Goal: Task Accomplishment & Management: Manage account settings

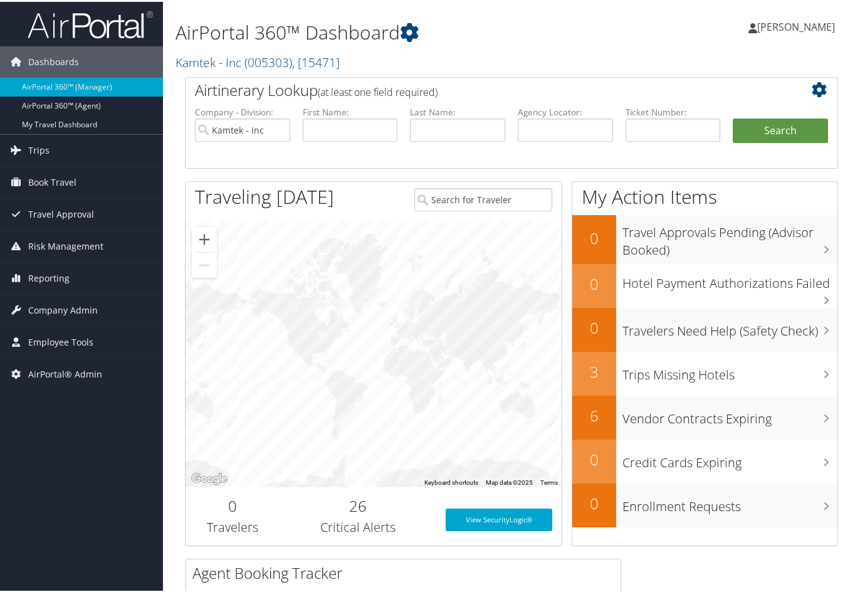
click at [673, 47] on div "Jeanine Eissler Jeanine Eissler My Settings Travel Agency Contacts Log Consulti…" at bounding box center [717, 30] width 286 height 48
click at [66, 311] on span "Company Admin" at bounding box center [63, 308] width 70 height 31
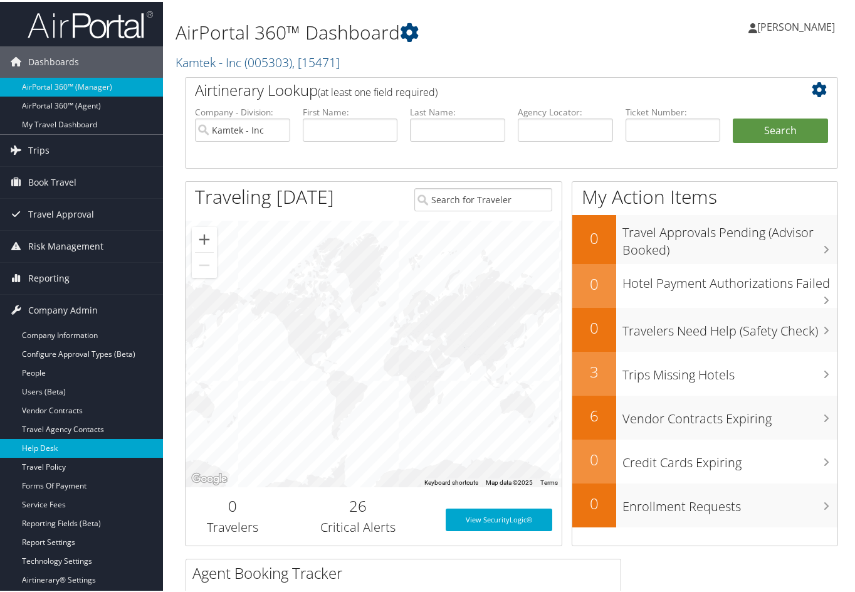
click at [40, 447] on link "Help Desk" at bounding box center [81, 446] width 163 height 19
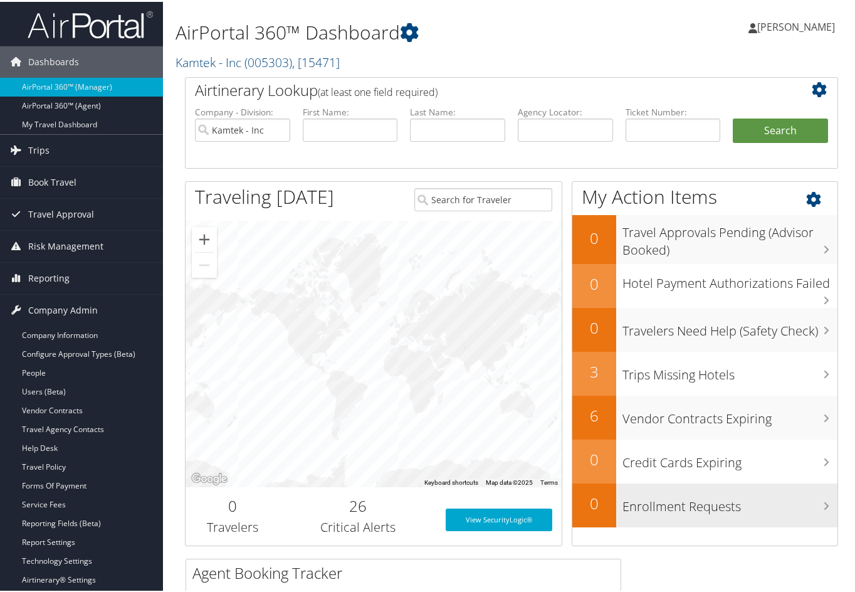
click at [754, 513] on h3 "Enrollment Requests" at bounding box center [729, 502] width 215 height 24
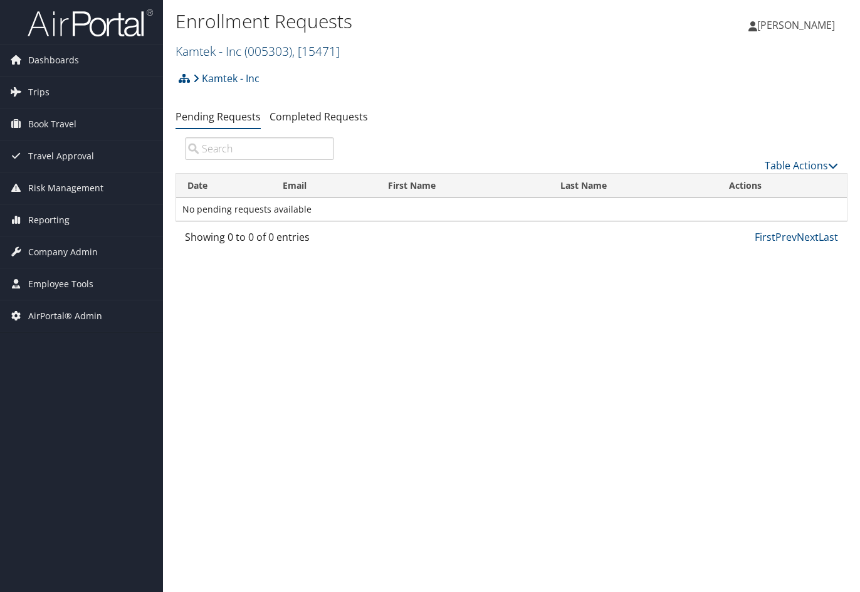
click at [242, 50] on link "Kamtek - Inc ( 005303 ) , [ 15471 ]" at bounding box center [258, 51] width 164 height 17
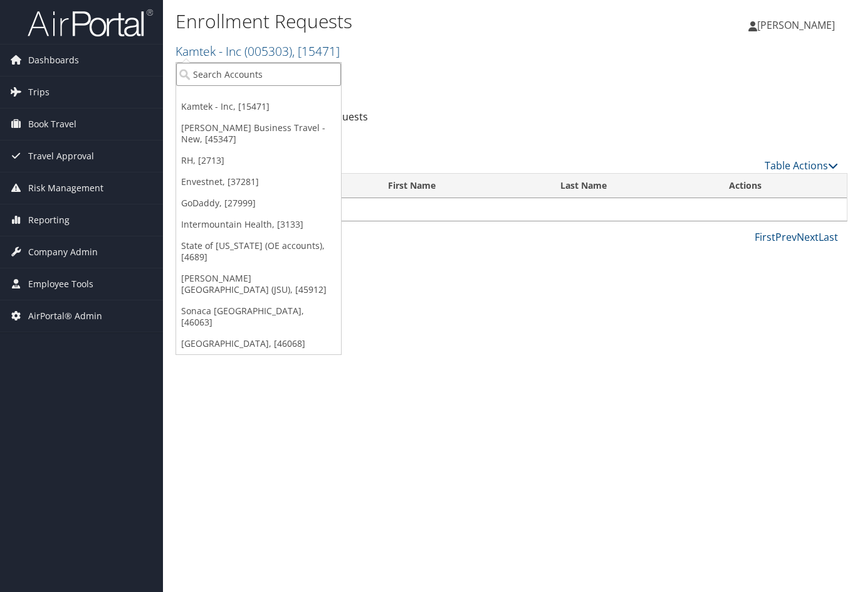
click at [229, 70] on input "search" at bounding box center [258, 74] width 165 height 23
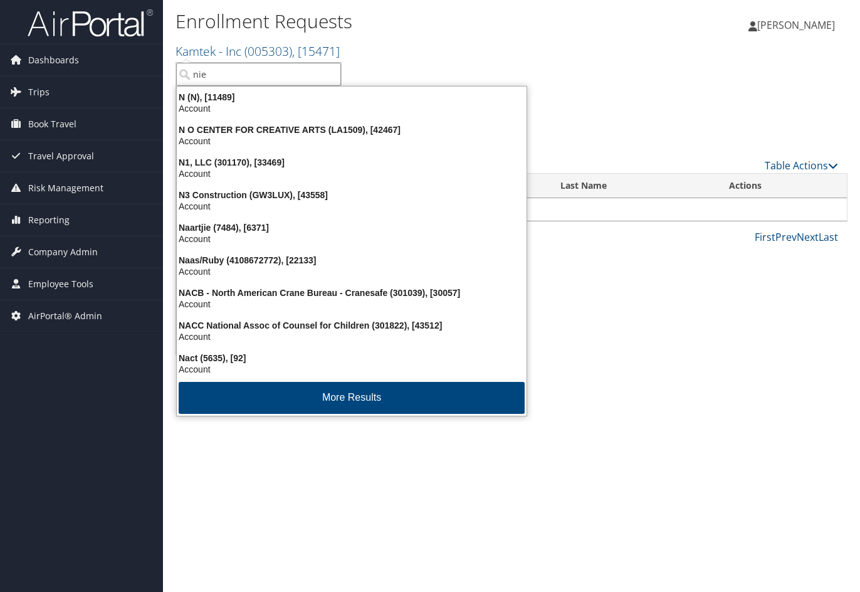
type input "niel"
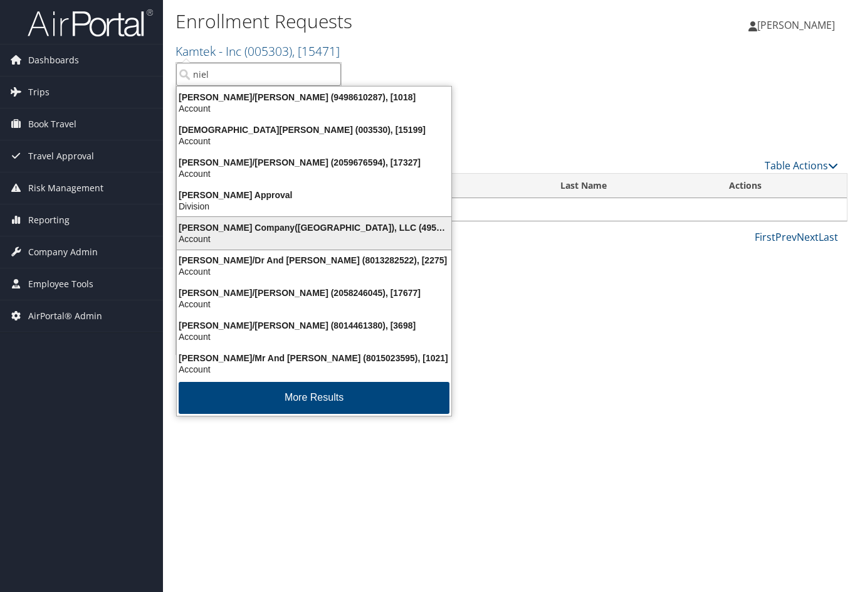
click at [281, 237] on div "Account" at bounding box center [314, 238] width 290 height 11
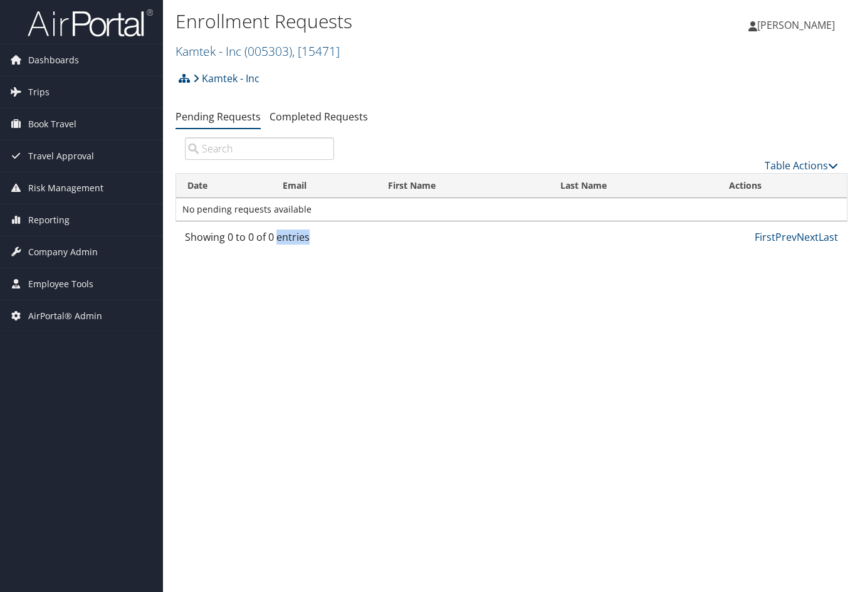
click at [281, 237] on div "Showing 0 to 0 of 0 entries" at bounding box center [259, 239] width 149 height 21
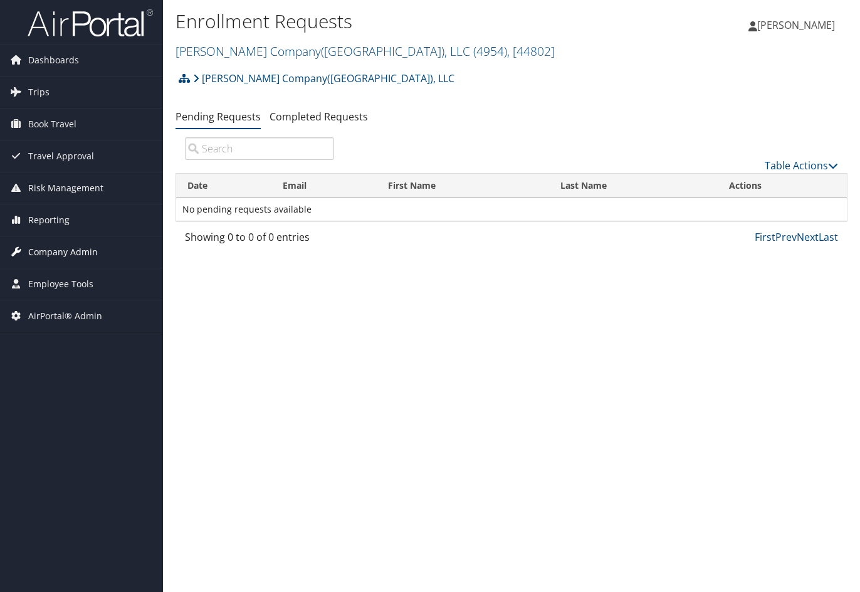
click at [85, 258] on span "Company Admin" at bounding box center [63, 251] width 70 height 31
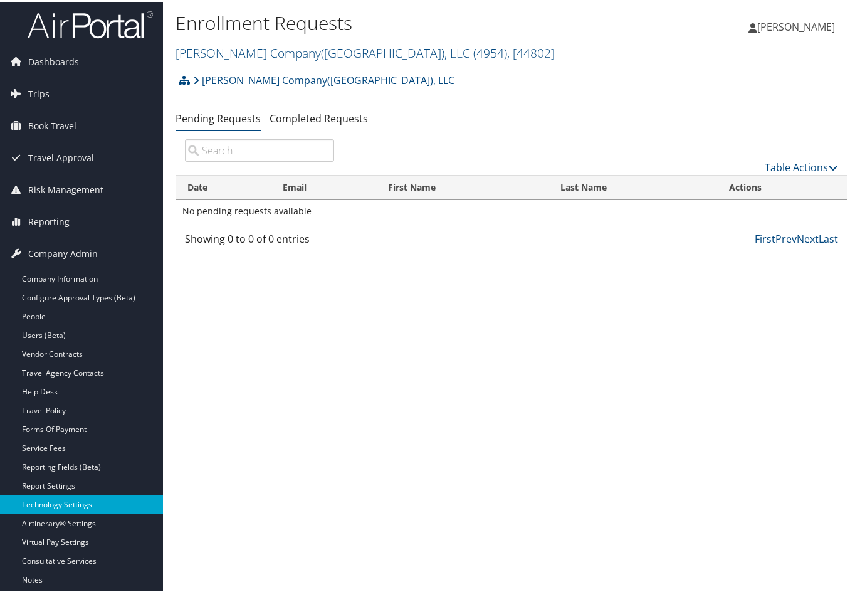
click at [60, 507] on link "Technology Settings" at bounding box center [81, 502] width 163 height 19
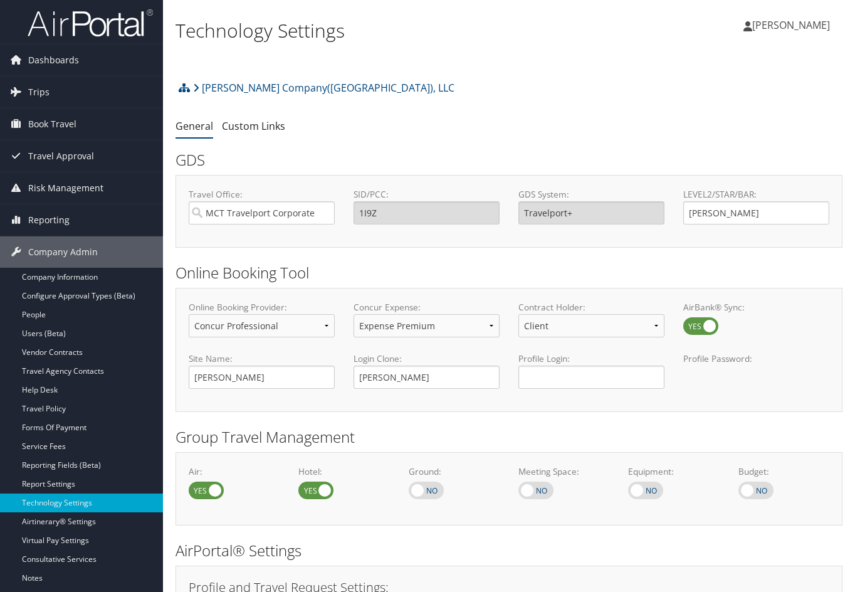
select select "4"
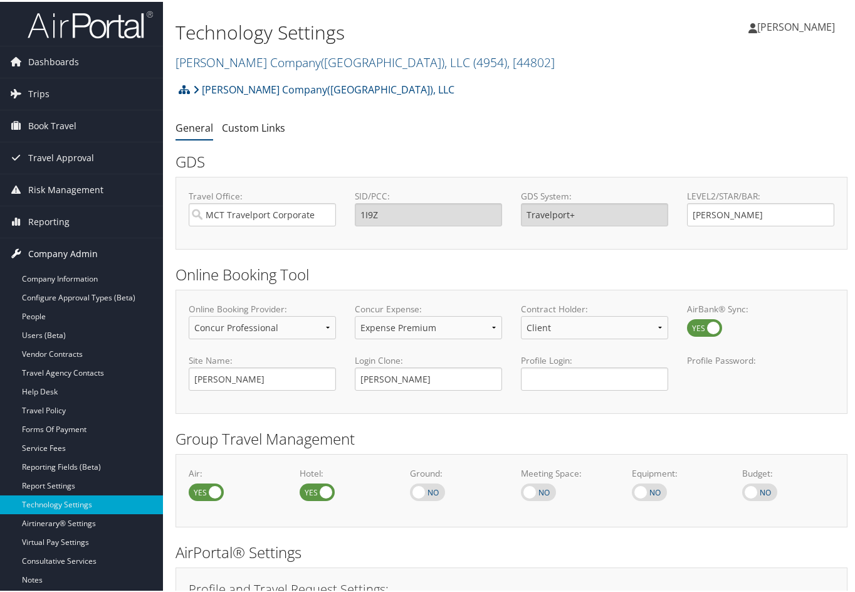
click at [85, 249] on span "Company Admin" at bounding box center [63, 251] width 70 height 31
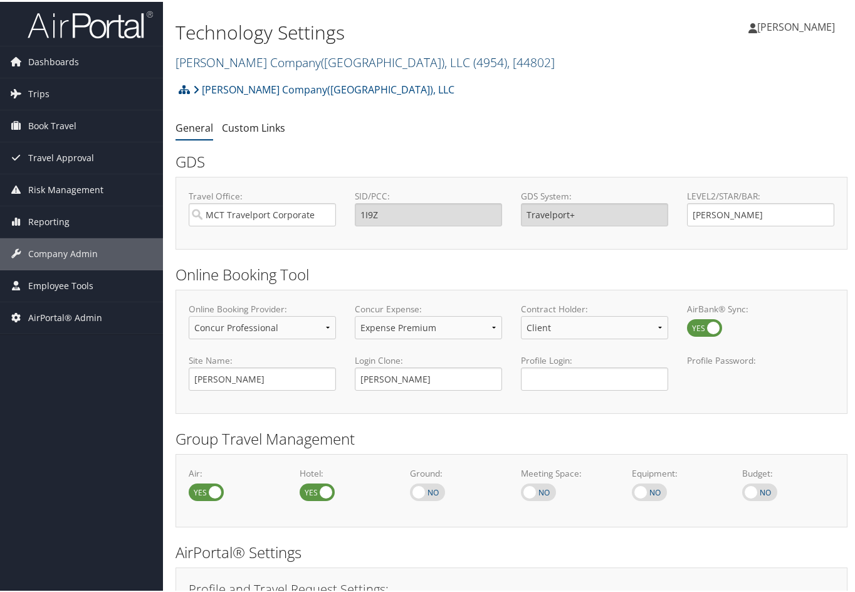
click at [222, 60] on link "Nielsen Company(US), LLC ( 4954 ) , [ 44802 ]" at bounding box center [365, 60] width 379 height 17
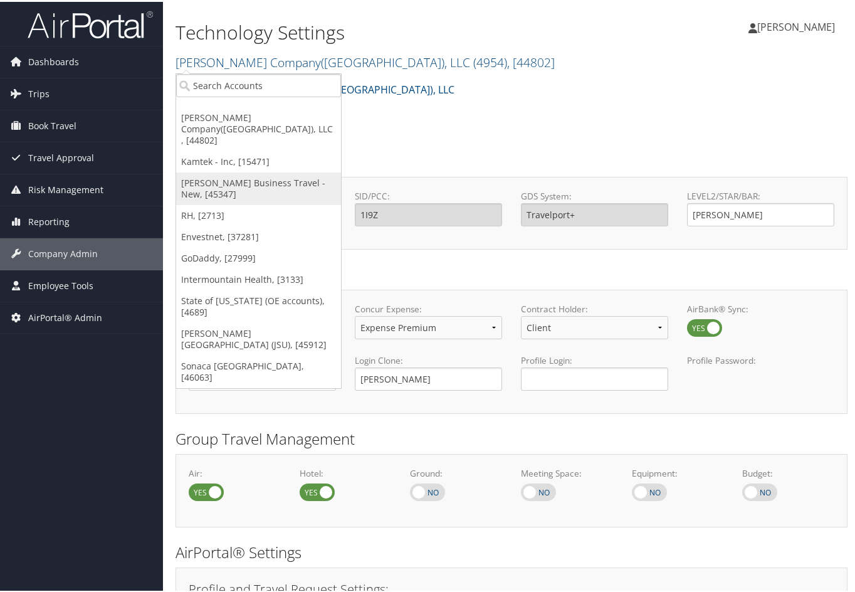
click at [221, 170] on link "[PERSON_NAME] Business Travel - New, [45347]" at bounding box center [258, 186] width 165 height 33
click at [221, 164] on h2 "GDS" at bounding box center [507, 159] width 663 height 21
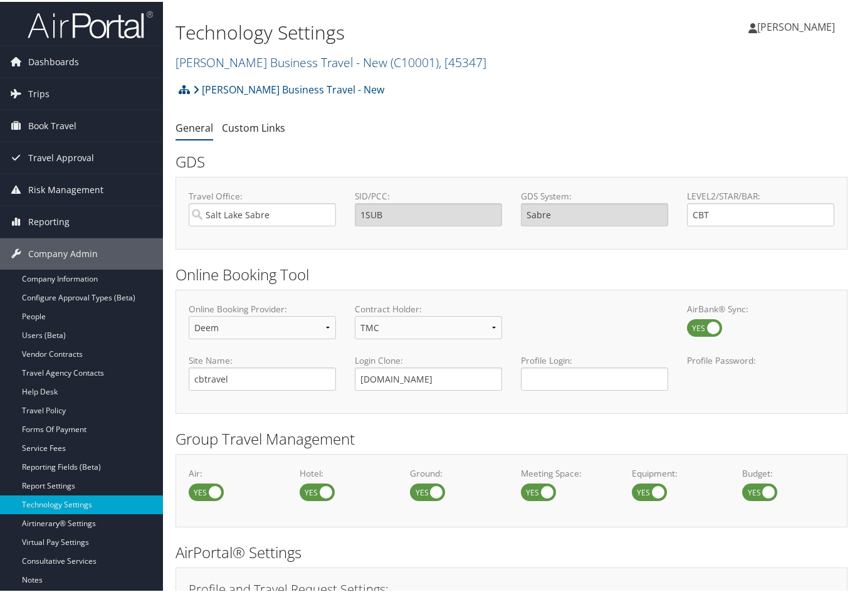
click at [40, 92] on span "Trips" at bounding box center [38, 91] width 21 height 31
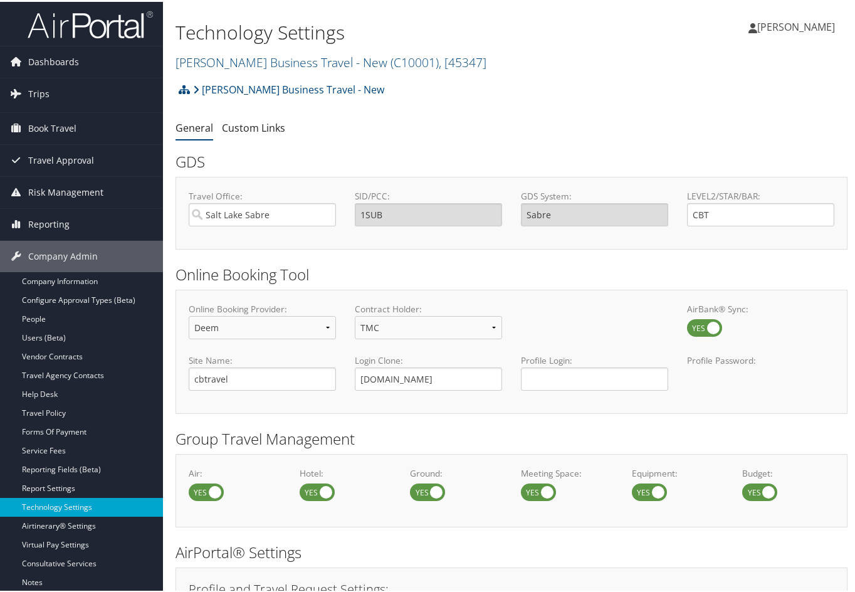
click at [40, 92] on span "Trips" at bounding box center [38, 91] width 21 height 31
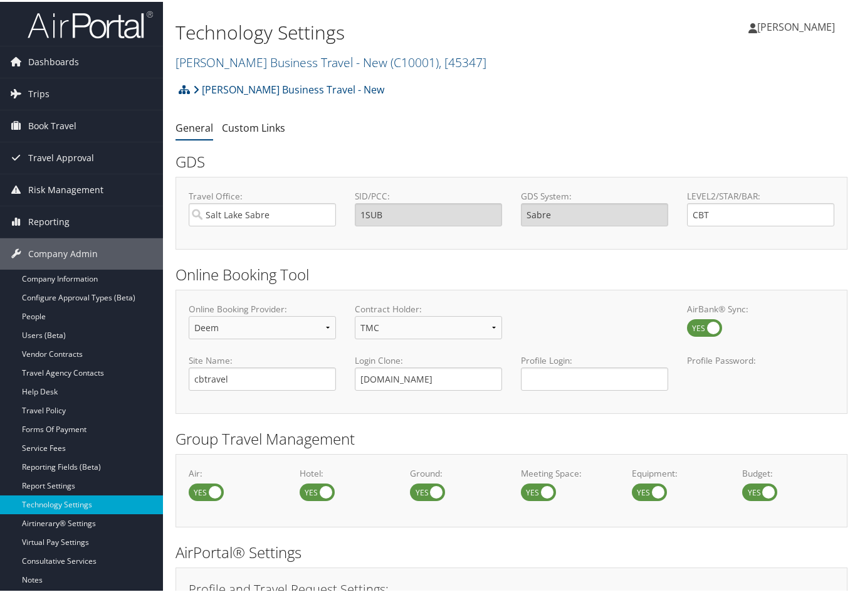
click at [40, 92] on span "Trips" at bounding box center [38, 91] width 21 height 31
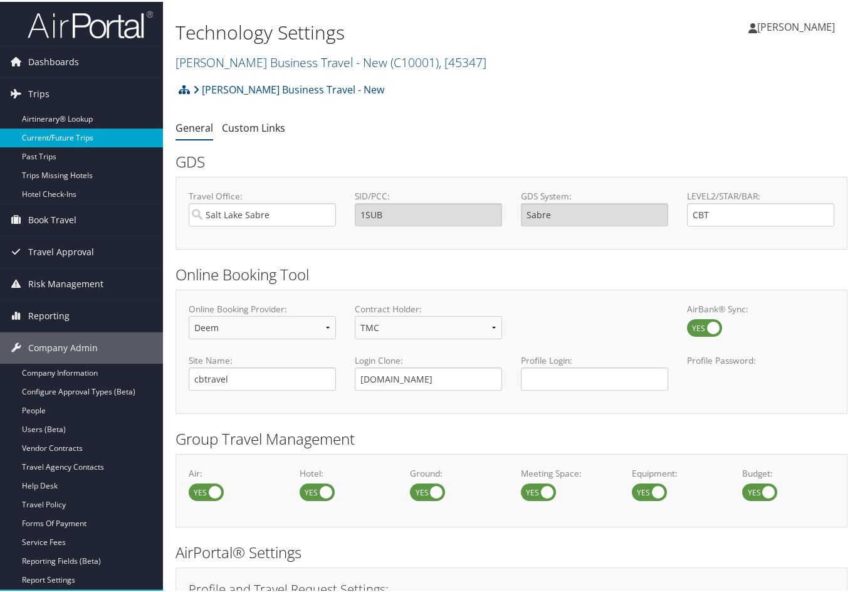
click at [48, 132] on link "Current/Future Trips" at bounding box center [81, 136] width 163 height 19
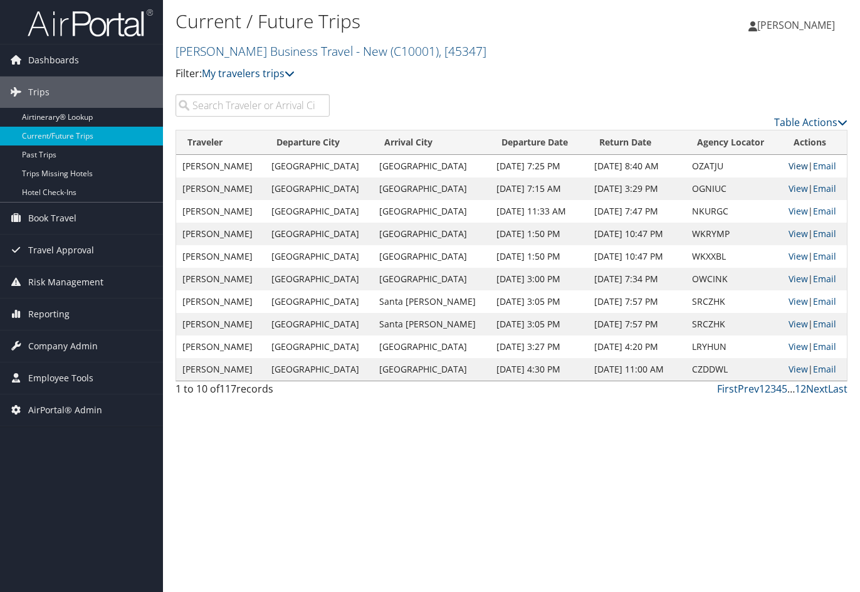
click at [789, 162] on link "View" at bounding box center [798, 166] width 19 height 12
click at [790, 276] on link "View" at bounding box center [798, 279] width 19 height 12
click at [664, 50] on div "Jeanine Eissler Jeanine Eissler My Settings Travel Agency Contacts Log Consulti…" at bounding box center [717, 30] width 286 height 48
click at [55, 342] on span "Company Admin" at bounding box center [63, 345] width 70 height 31
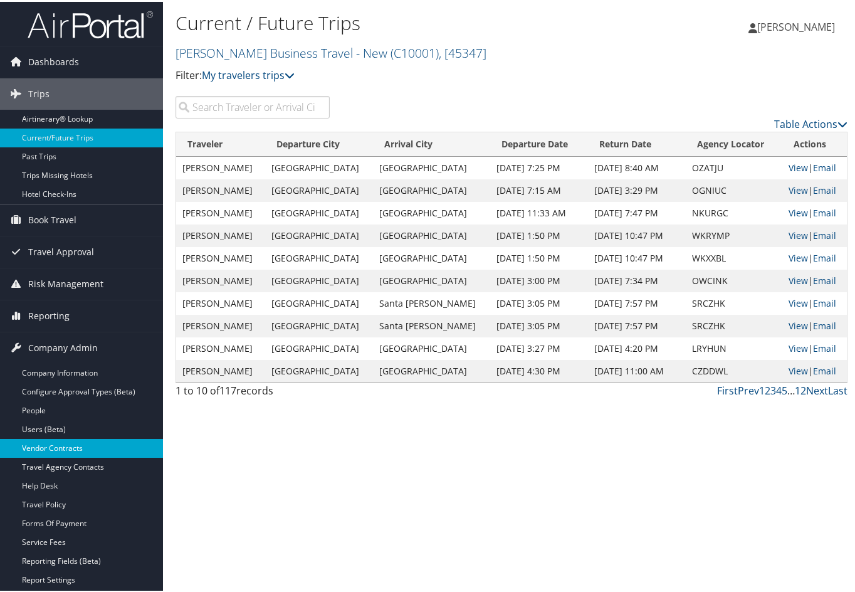
click at [53, 443] on link "Vendor Contracts" at bounding box center [81, 446] width 163 height 19
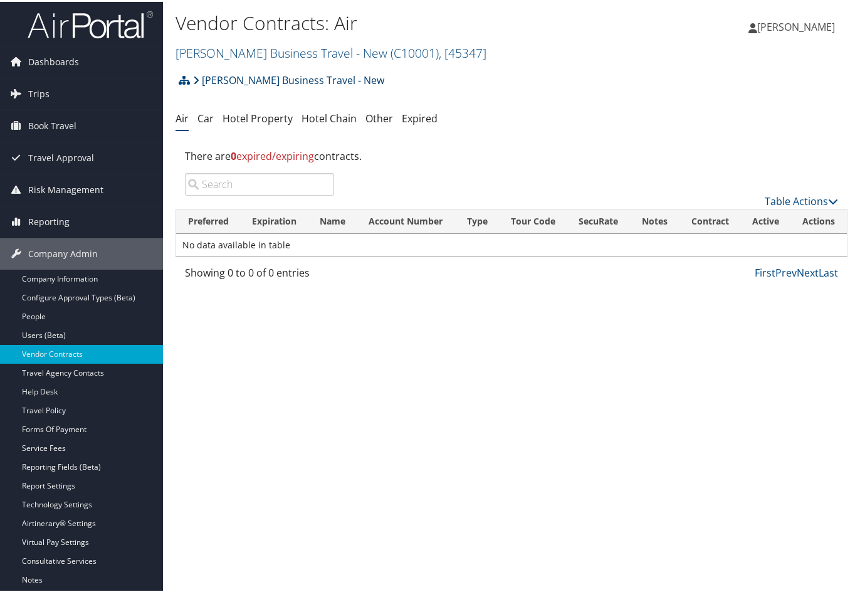
click at [340, 78] on link "[PERSON_NAME] Business Travel - New" at bounding box center [288, 78] width 191 height 25
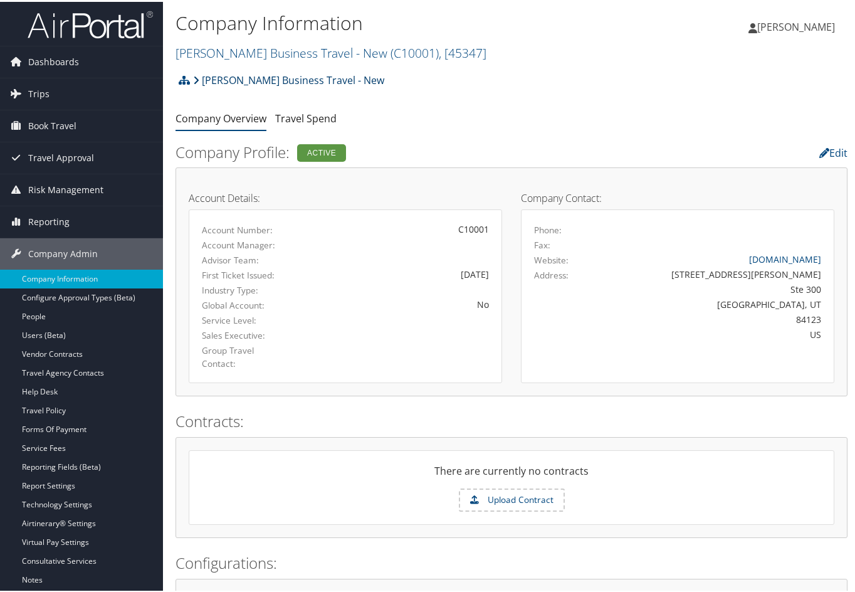
click at [271, 76] on link "[PERSON_NAME] Business Travel - New" at bounding box center [288, 78] width 191 height 25
click at [269, 50] on link "[PERSON_NAME] Business Travel - New ( C10001 ) , [ 45347 ]" at bounding box center [331, 51] width 311 height 17
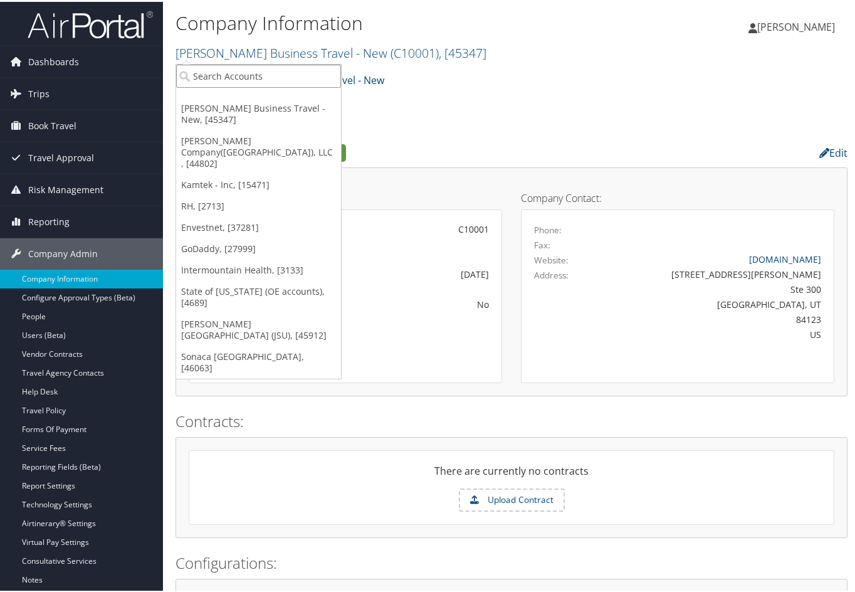
click at [253, 72] on input "search" at bounding box center [258, 74] width 165 height 23
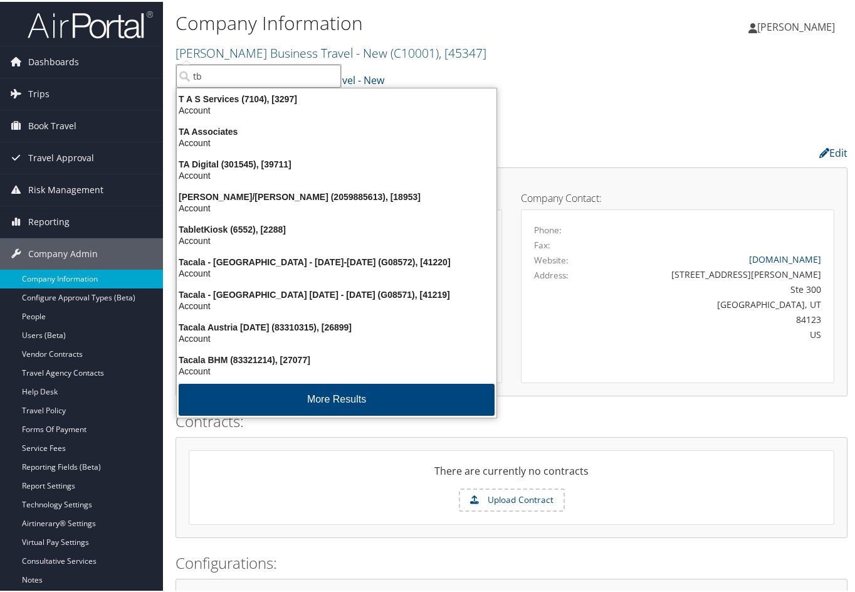
type input "tbc"
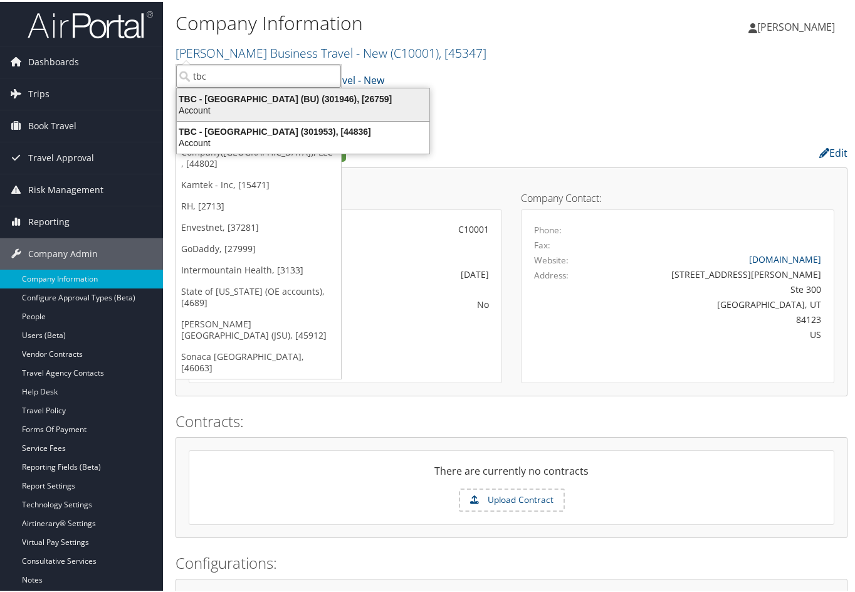
click at [225, 92] on div "TBC - [GEOGRAPHIC_DATA] (BU) (301946), [26759]" at bounding box center [303, 97] width 268 height 11
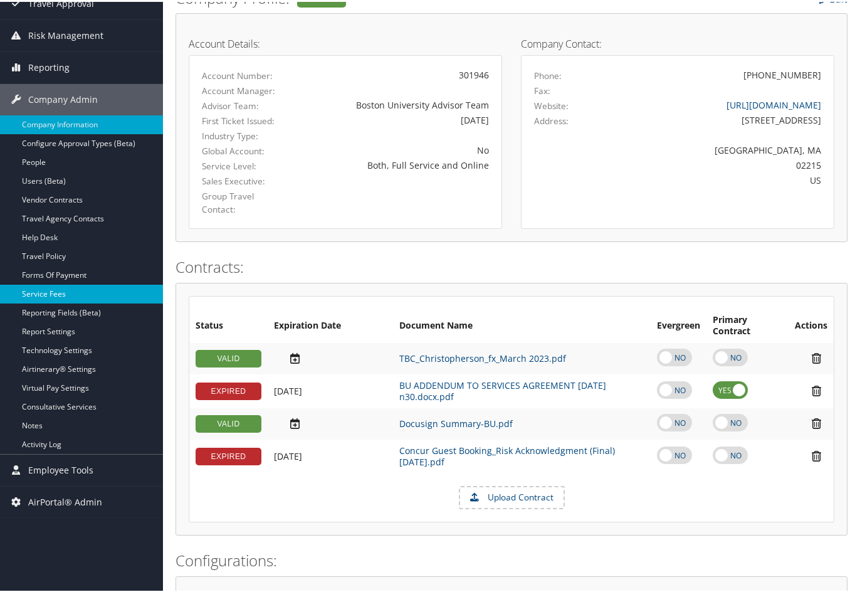
scroll to position [188, 0]
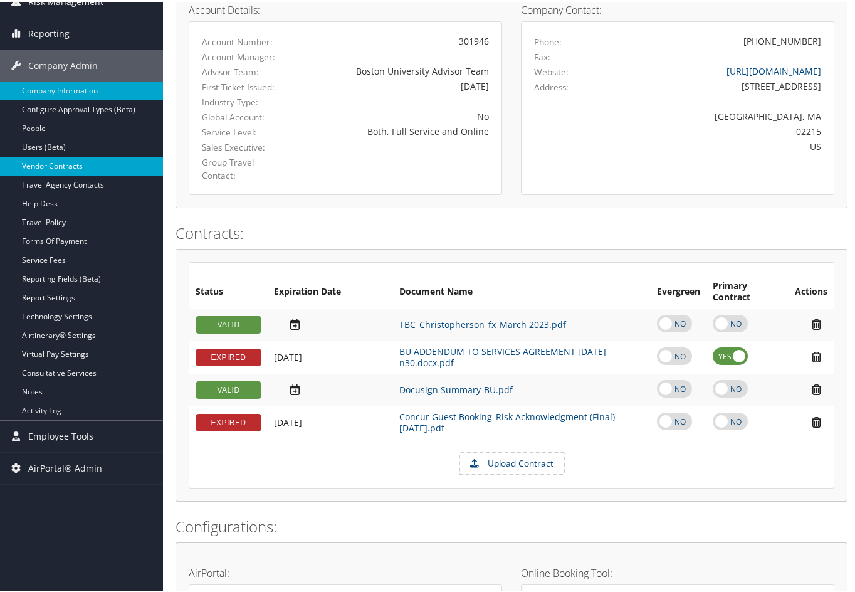
click at [58, 162] on link "Vendor Contracts" at bounding box center [81, 164] width 163 height 19
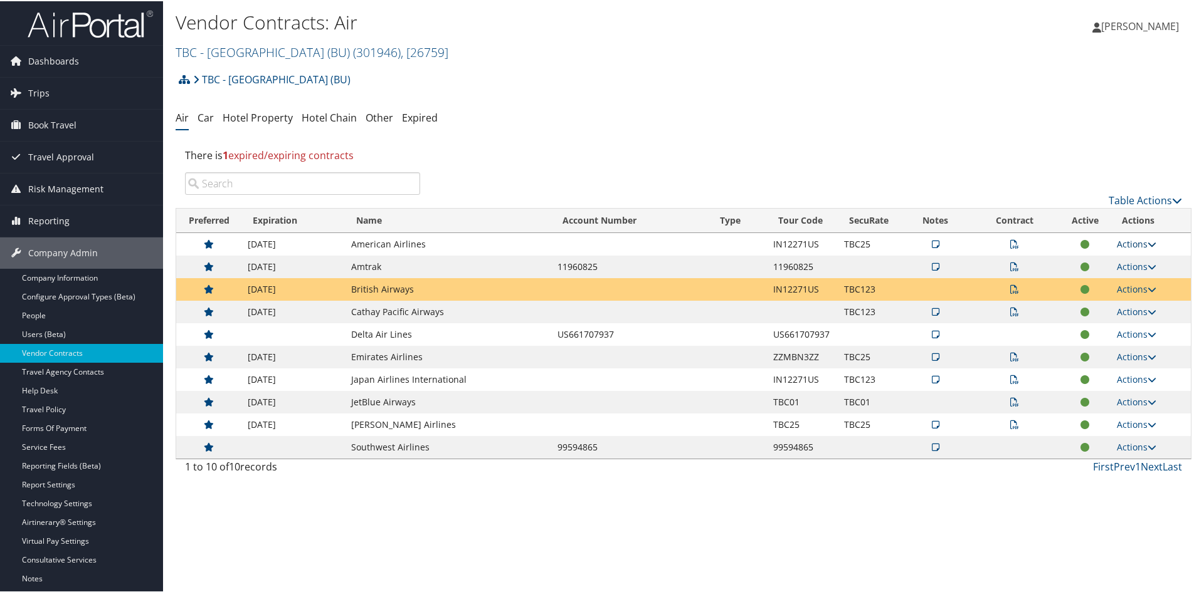
click at [854, 243] on icon at bounding box center [1151, 243] width 9 height 9
click at [854, 303] on link "Edit Contract" at bounding box center [1106, 303] width 83 height 21
select select "[object Object]"
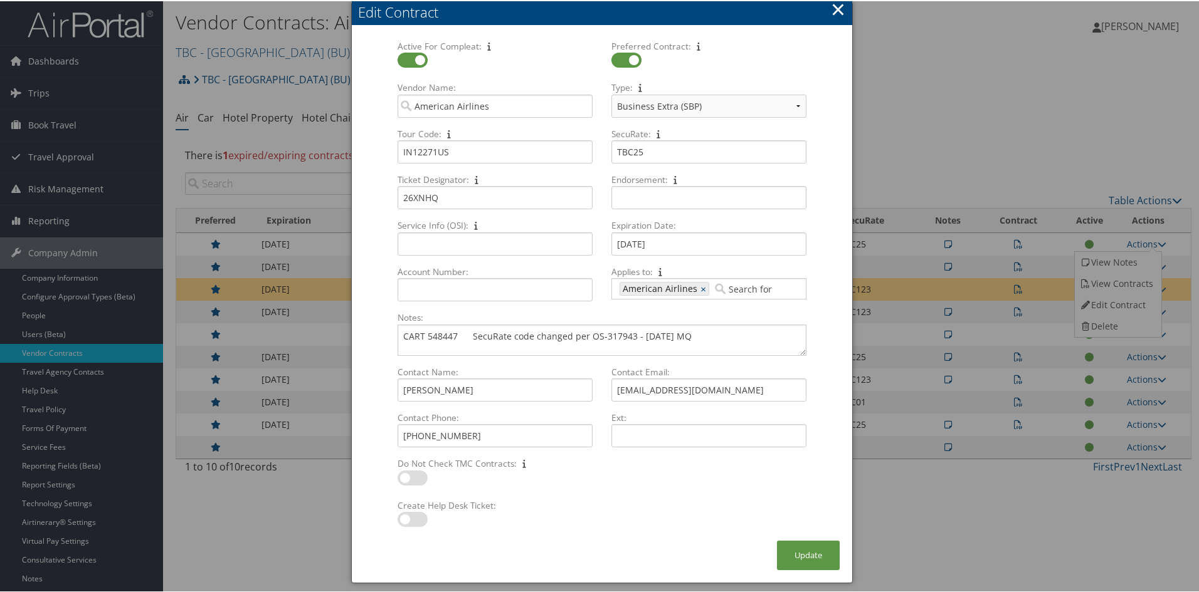
click at [839, 9] on button "×" at bounding box center [838, 8] width 14 height 25
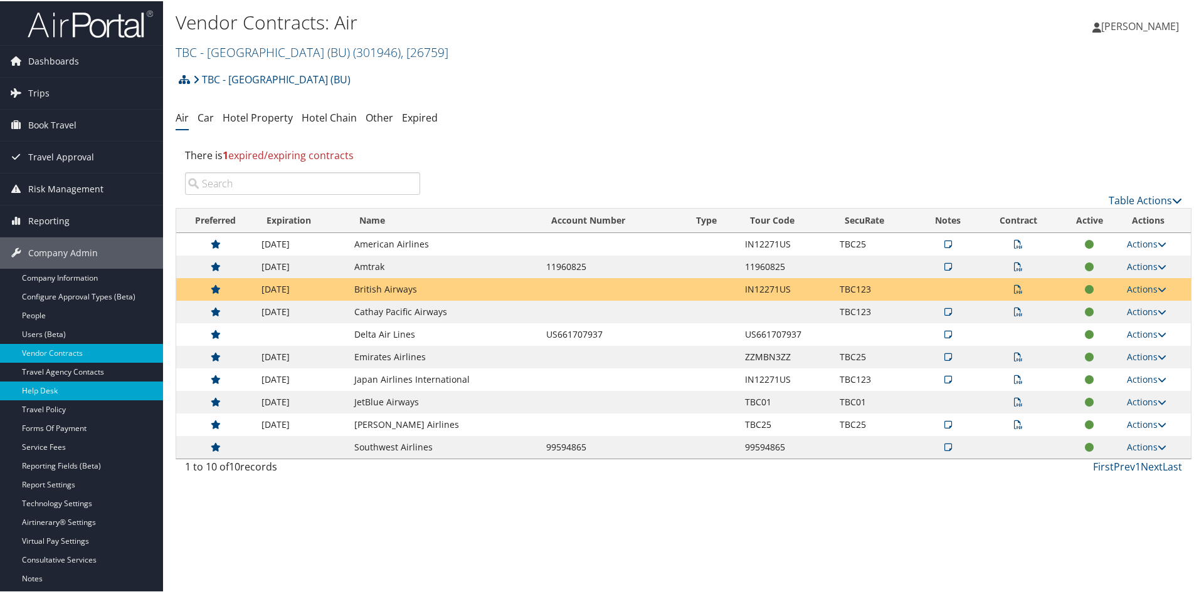
click at [45, 386] on link "Help Desk" at bounding box center [81, 389] width 163 height 19
click at [45, 385] on link "Help Desk" at bounding box center [81, 389] width 163 height 19
